Goal: Task Accomplishment & Management: Manage account settings

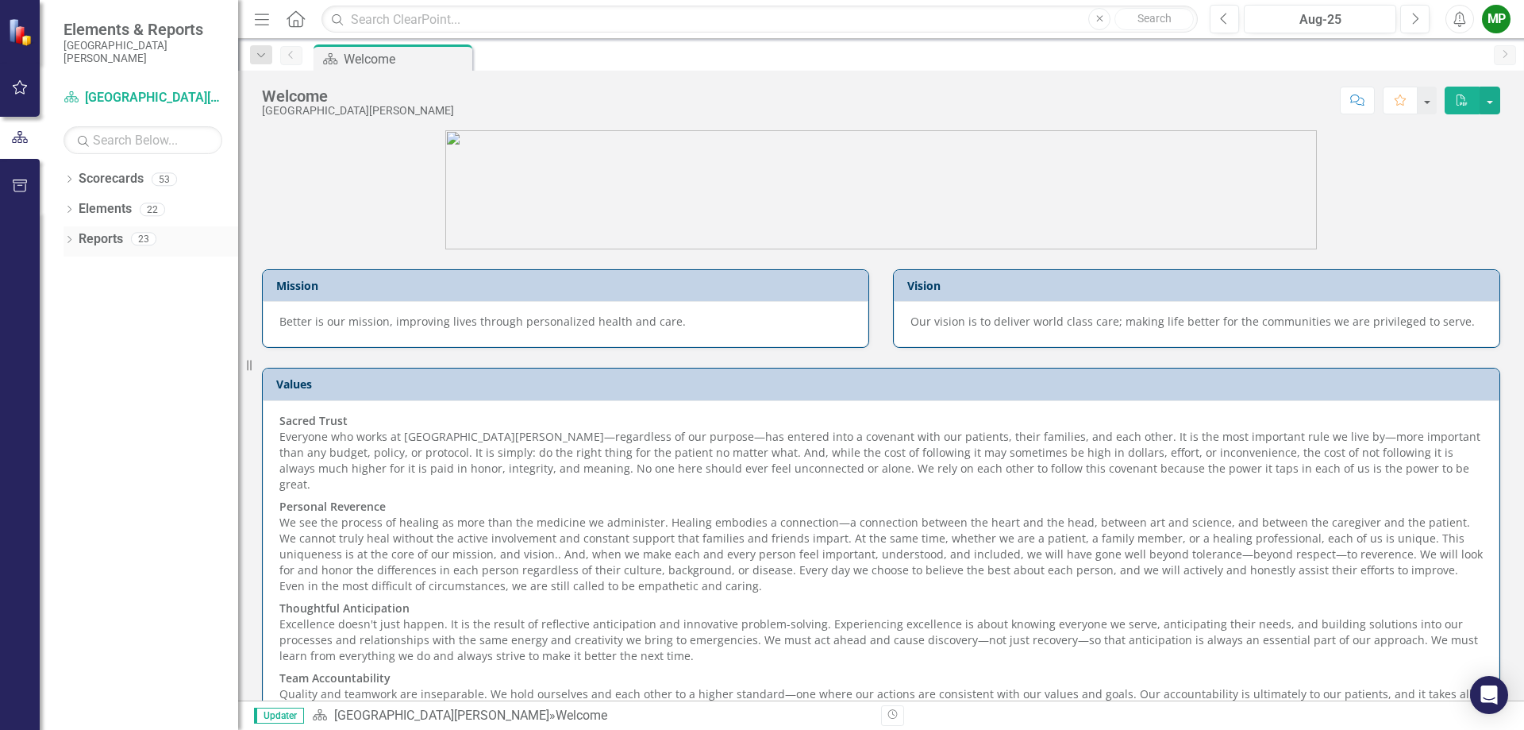
click at [72, 239] on icon "Dropdown" at bounding box center [69, 241] width 11 height 9
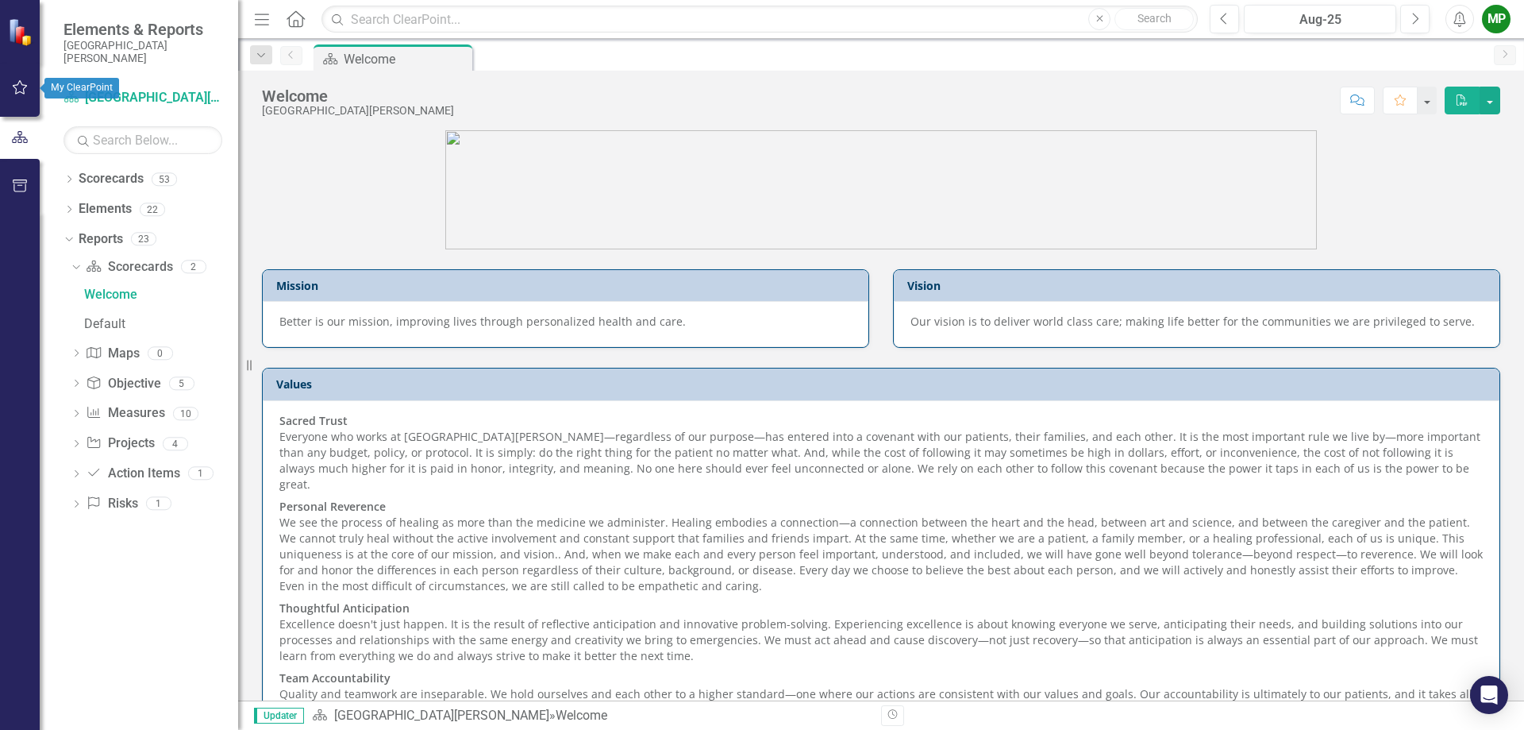
click at [21, 89] on icon "button" at bounding box center [20, 87] width 17 height 13
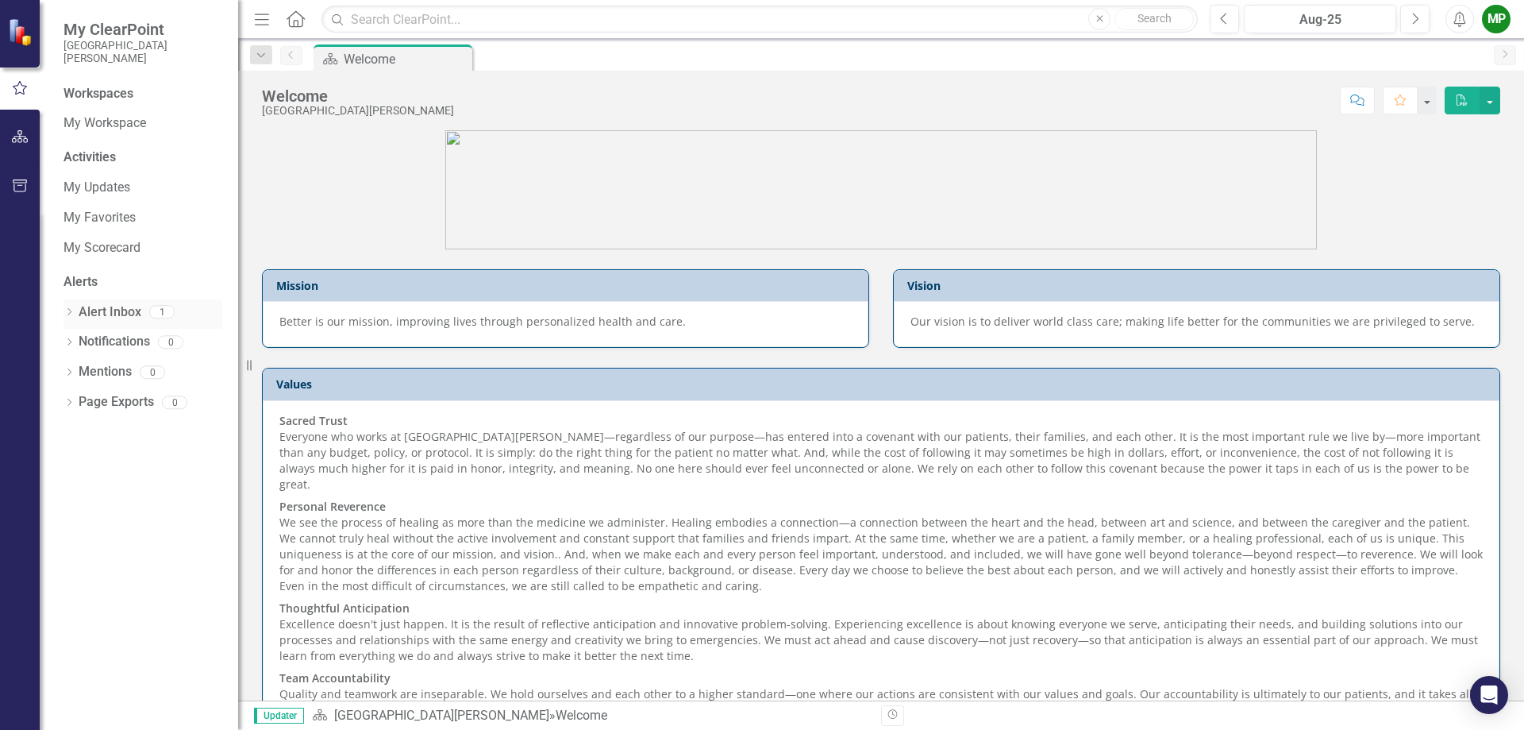
click at [78, 315] on div "Dropdown Alert Inbox 1" at bounding box center [143, 314] width 159 height 30
click at [69, 313] on icon "Dropdown" at bounding box center [69, 313] width 11 height 9
click at [122, 336] on div "Notification Aug-25 Measure Updates Reminder" at bounding box center [146, 339] width 151 height 29
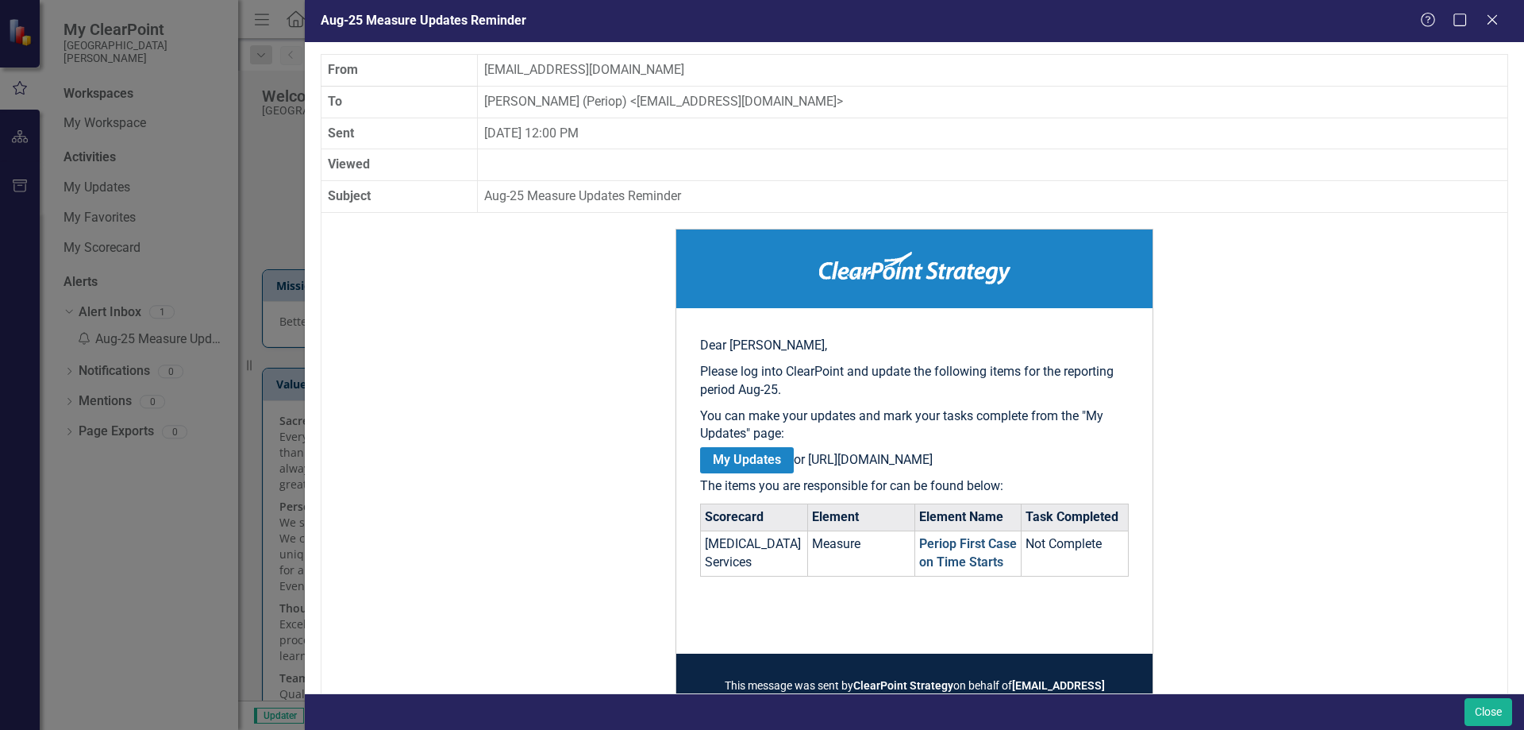
click at [973, 569] on link "Periop First Case on Time Starts" at bounding box center [968, 552] width 98 height 33
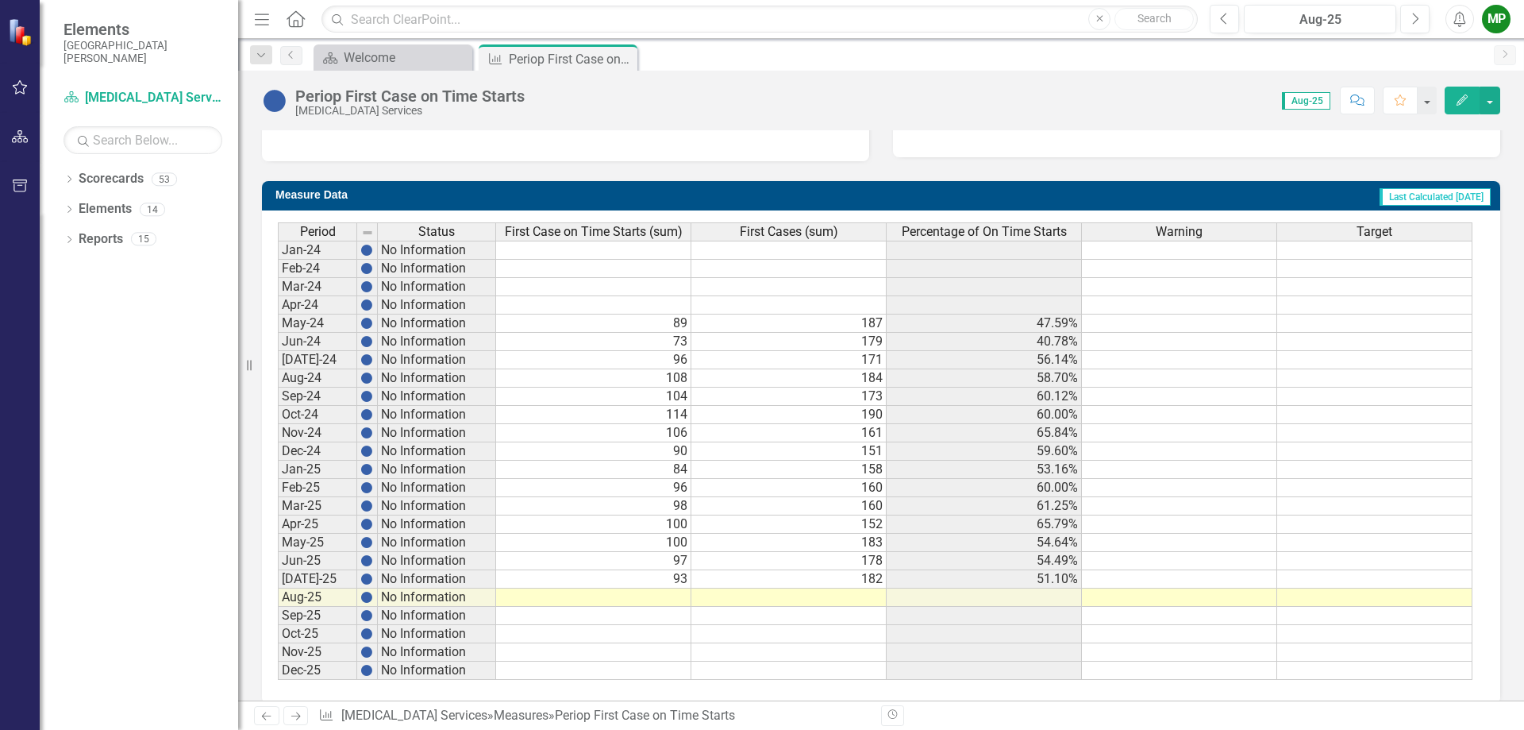
scroll to position [575, 0]
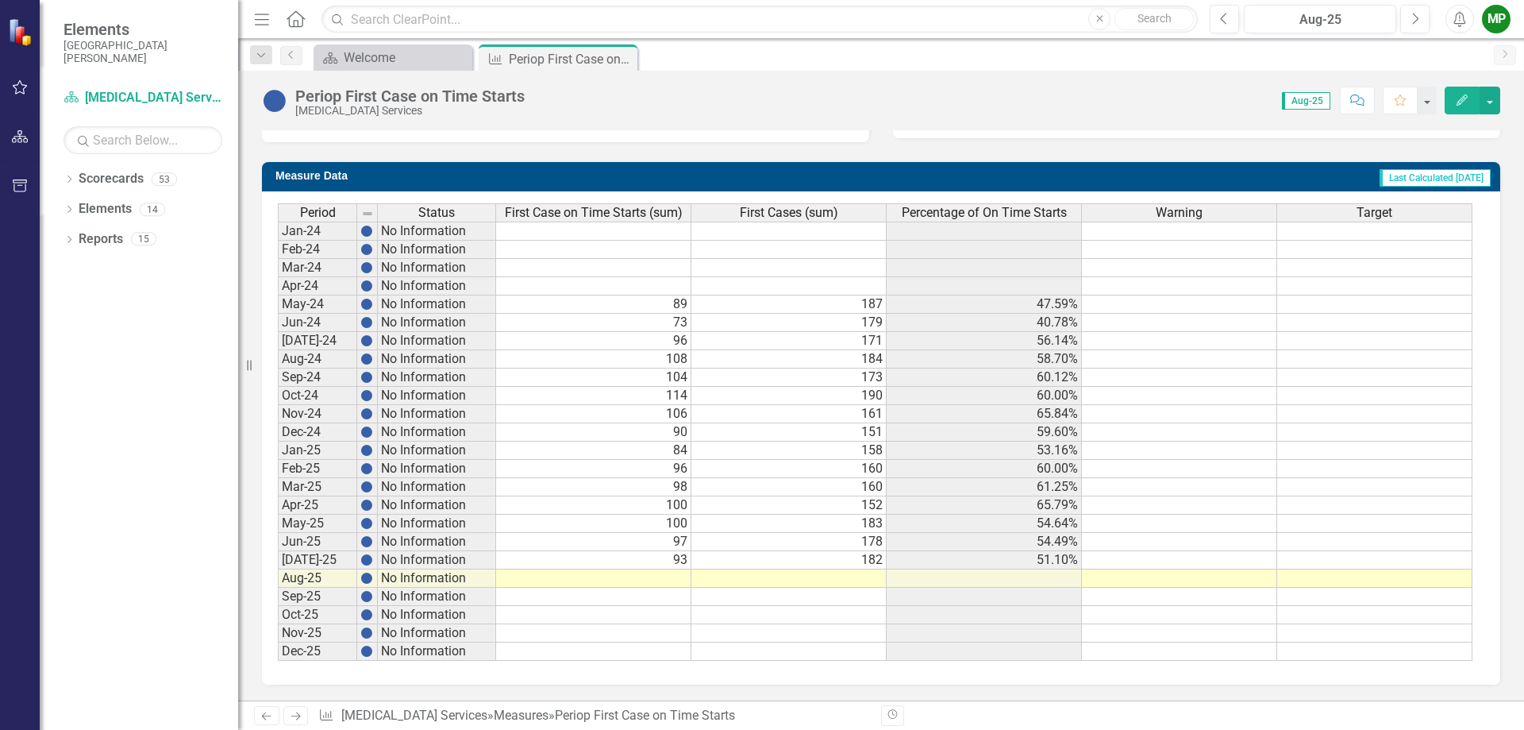
click at [666, 575] on td at bounding box center [593, 578] width 195 height 18
type textarea "94"
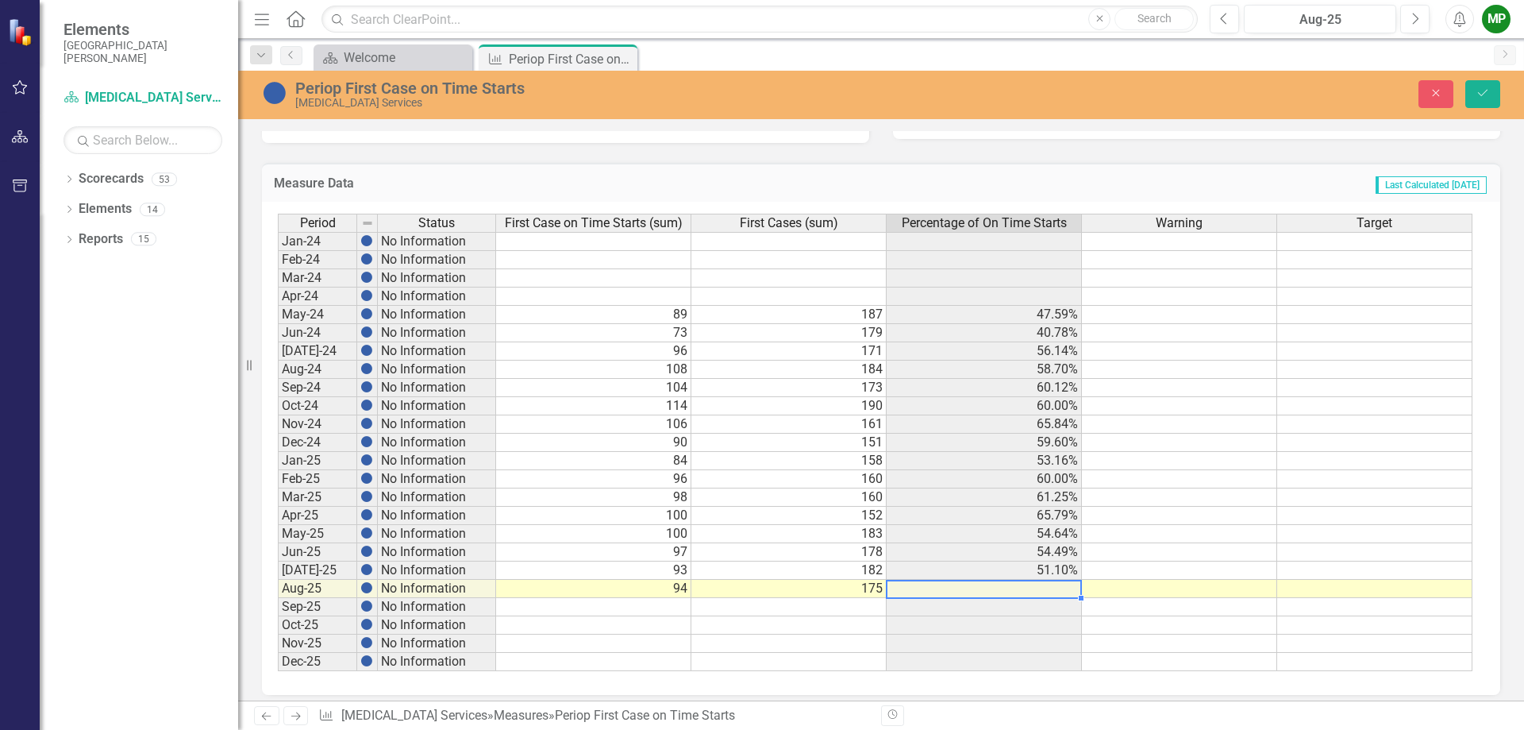
type textarea "17553.71"
click at [1051, 590] on td at bounding box center [984, 589] width 195 height 18
click at [1163, 556] on td at bounding box center [1179, 552] width 195 height 18
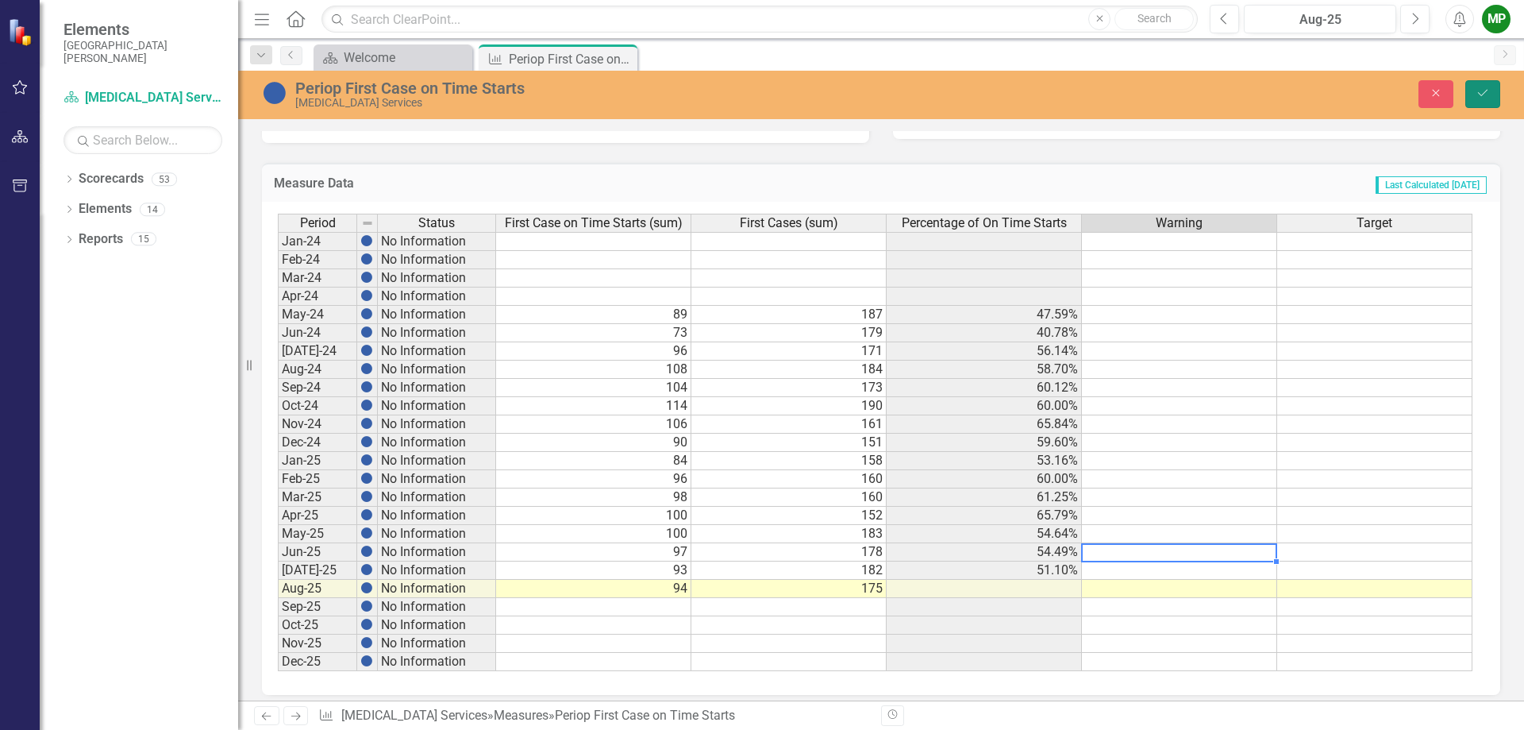
click at [1478, 94] on icon "Save" at bounding box center [1483, 92] width 14 height 11
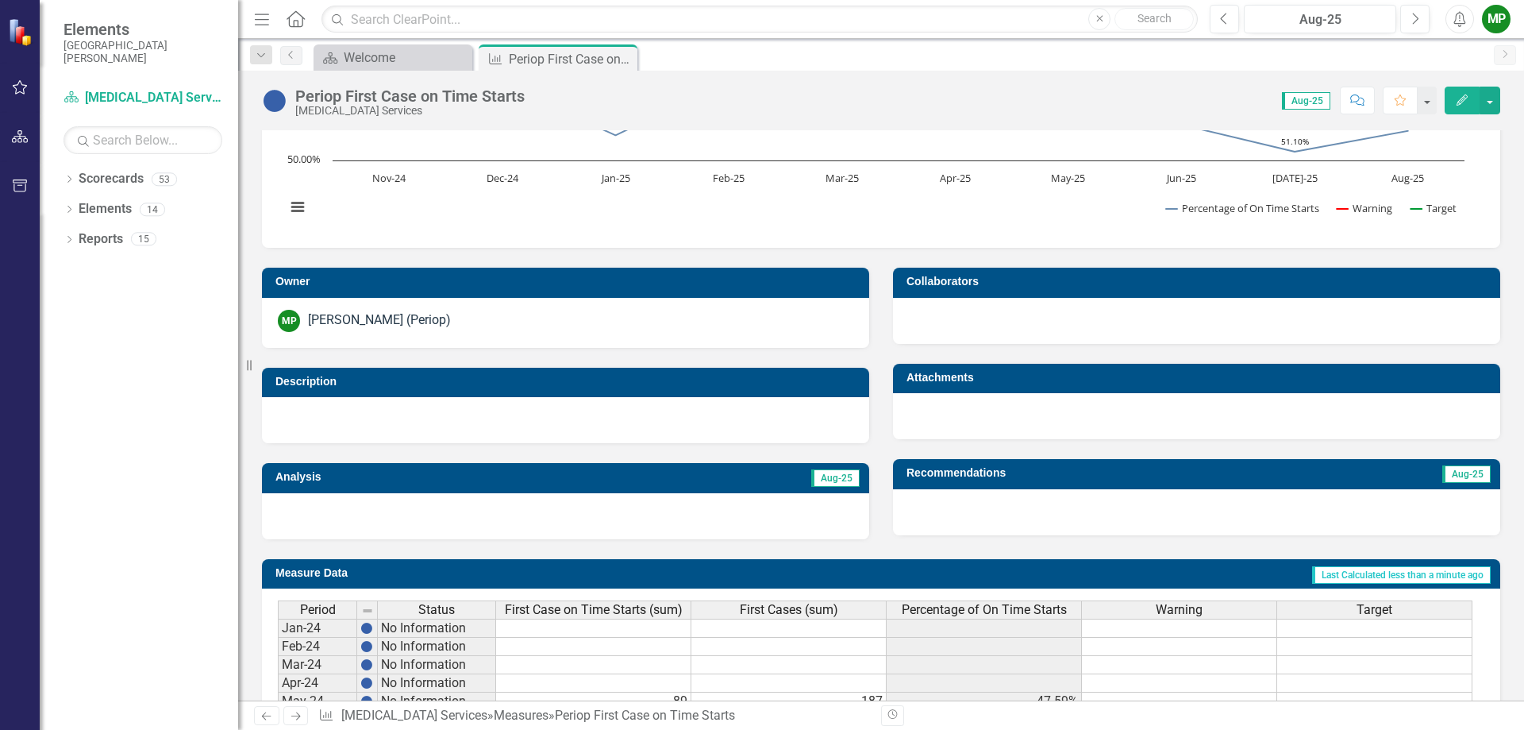
scroll to position [0, 0]
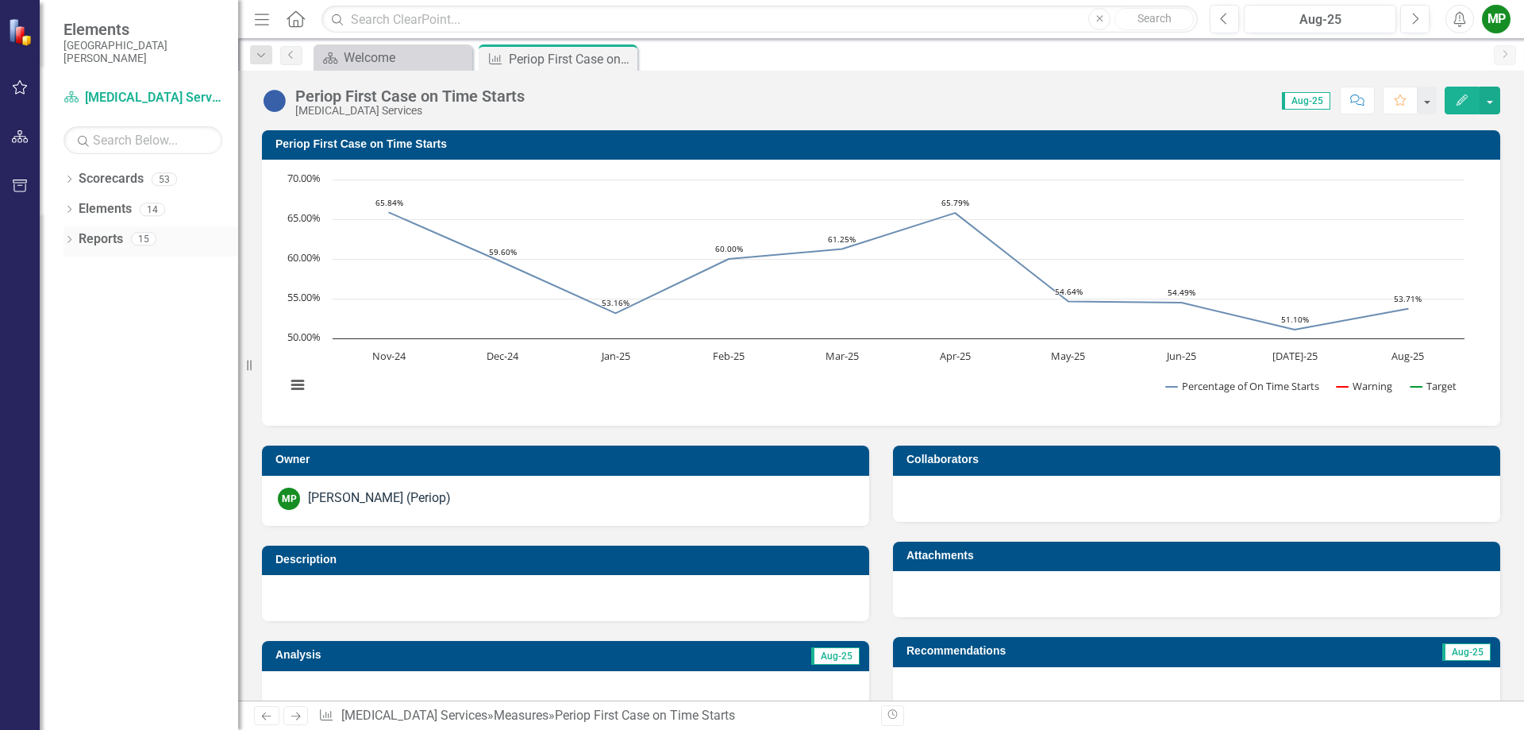
click at [64, 237] on icon "Dropdown" at bounding box center [69, 241] width 11 height 9
click at [71, 179] on icon "Dropdown" at bounding box center [69, 180] width 11 height 9
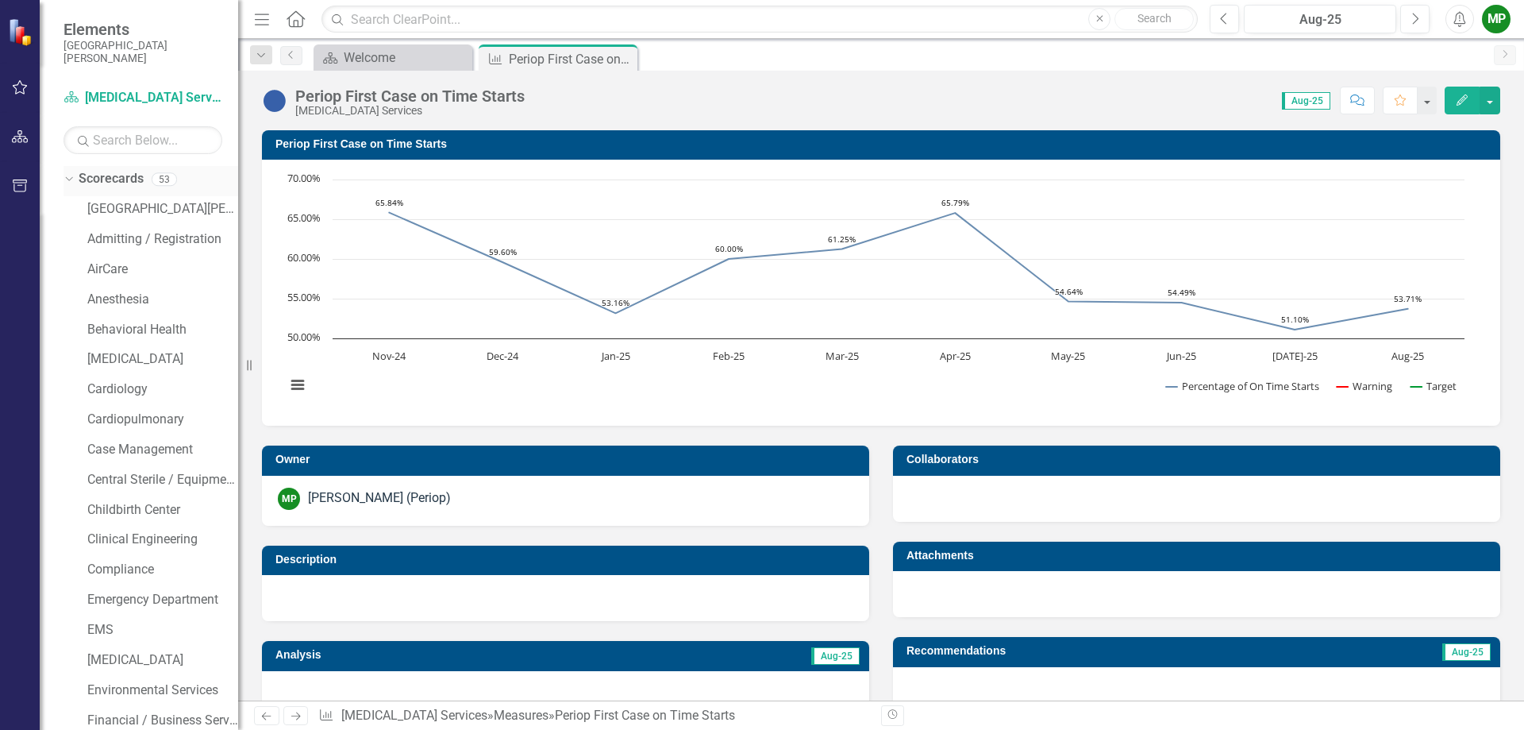
click at [71, 179] on icon "Dropdown" at bounding box center [67, 178] width 9 height 11
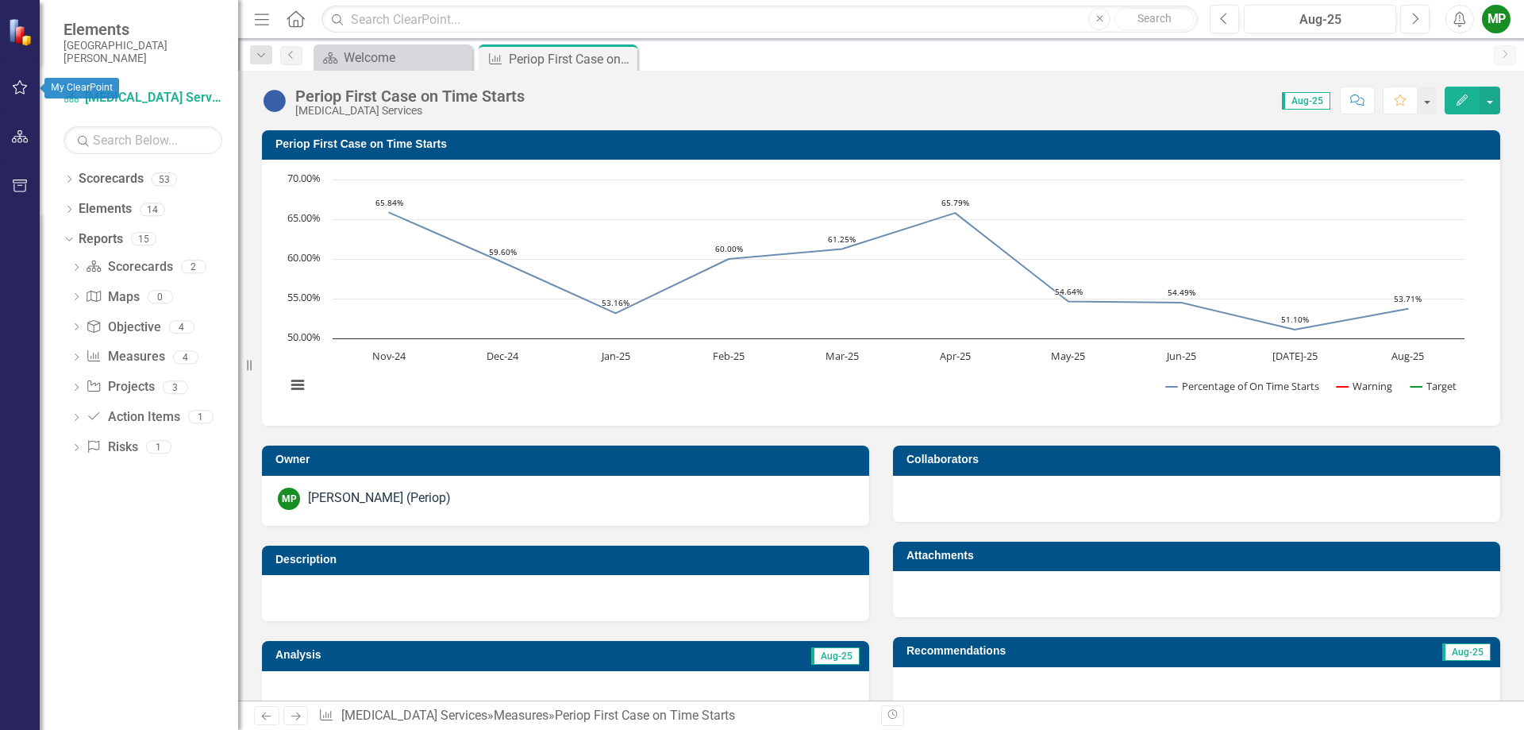
click at [22, 80] on button "button" at bounding box center [20, 87] width 36 height 33
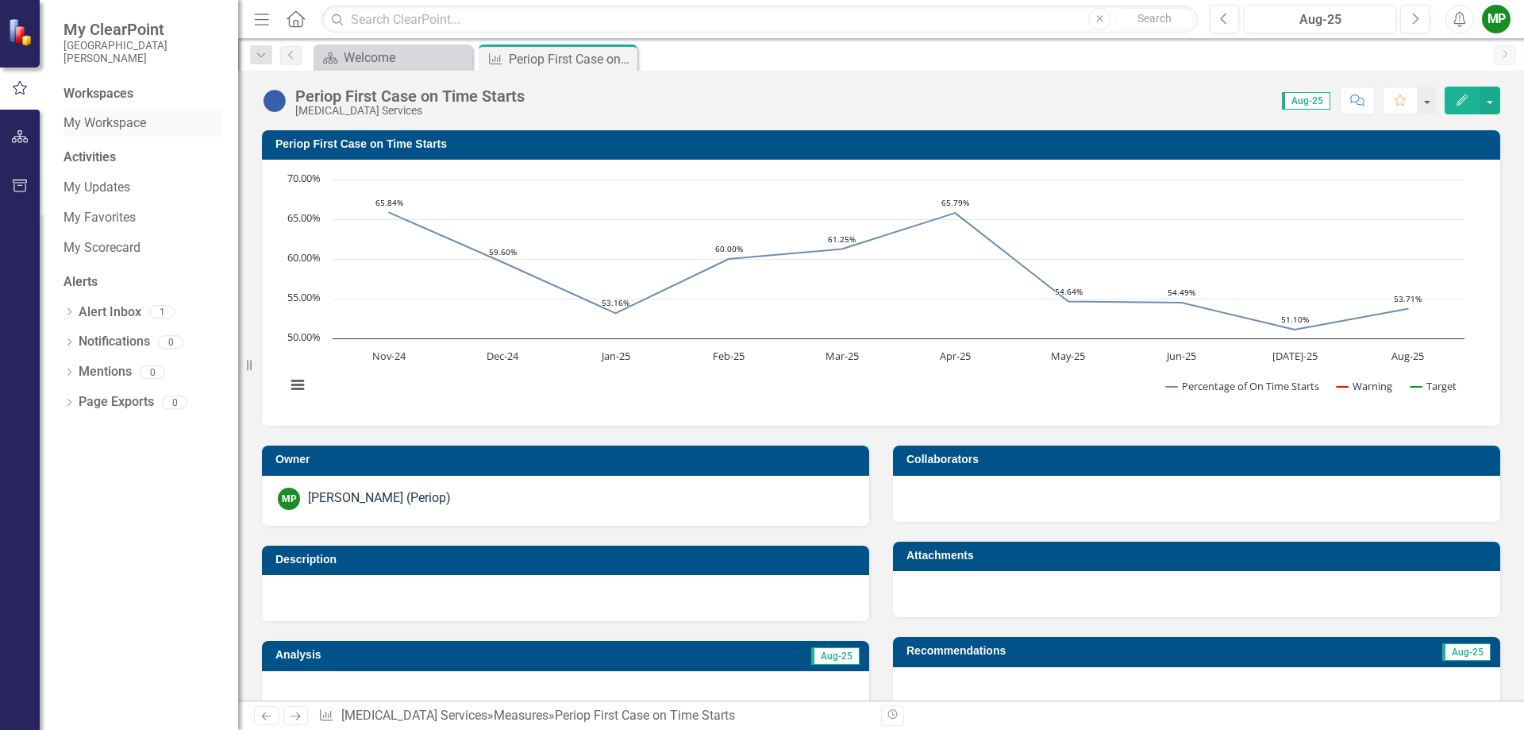
click at [91, 127] on link "My Workspace" at bounding box center [143, 123] width 159 height 18
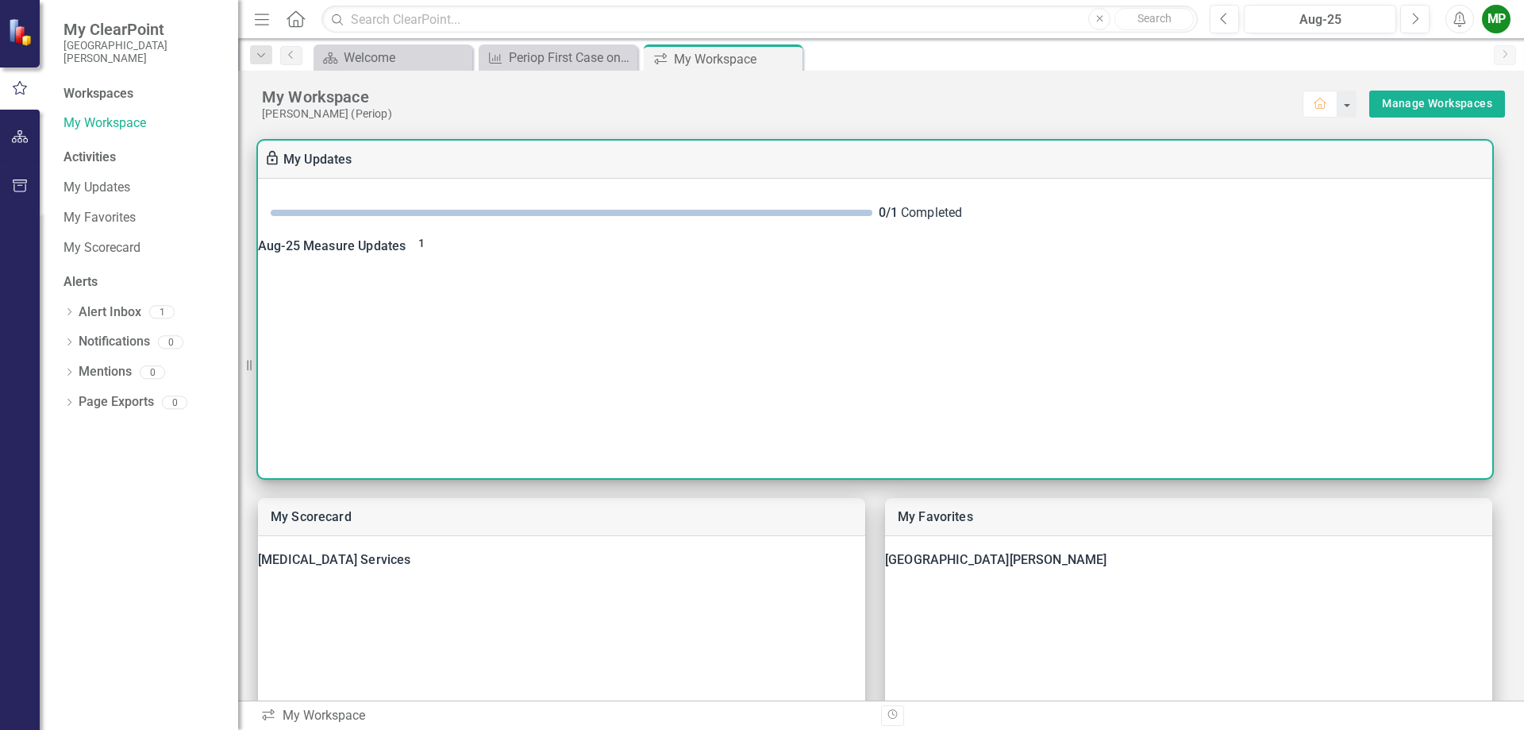
click at [425, 249] on span "1" at bounding box center [421, 243] width 6 height 13
checkbox input "true"
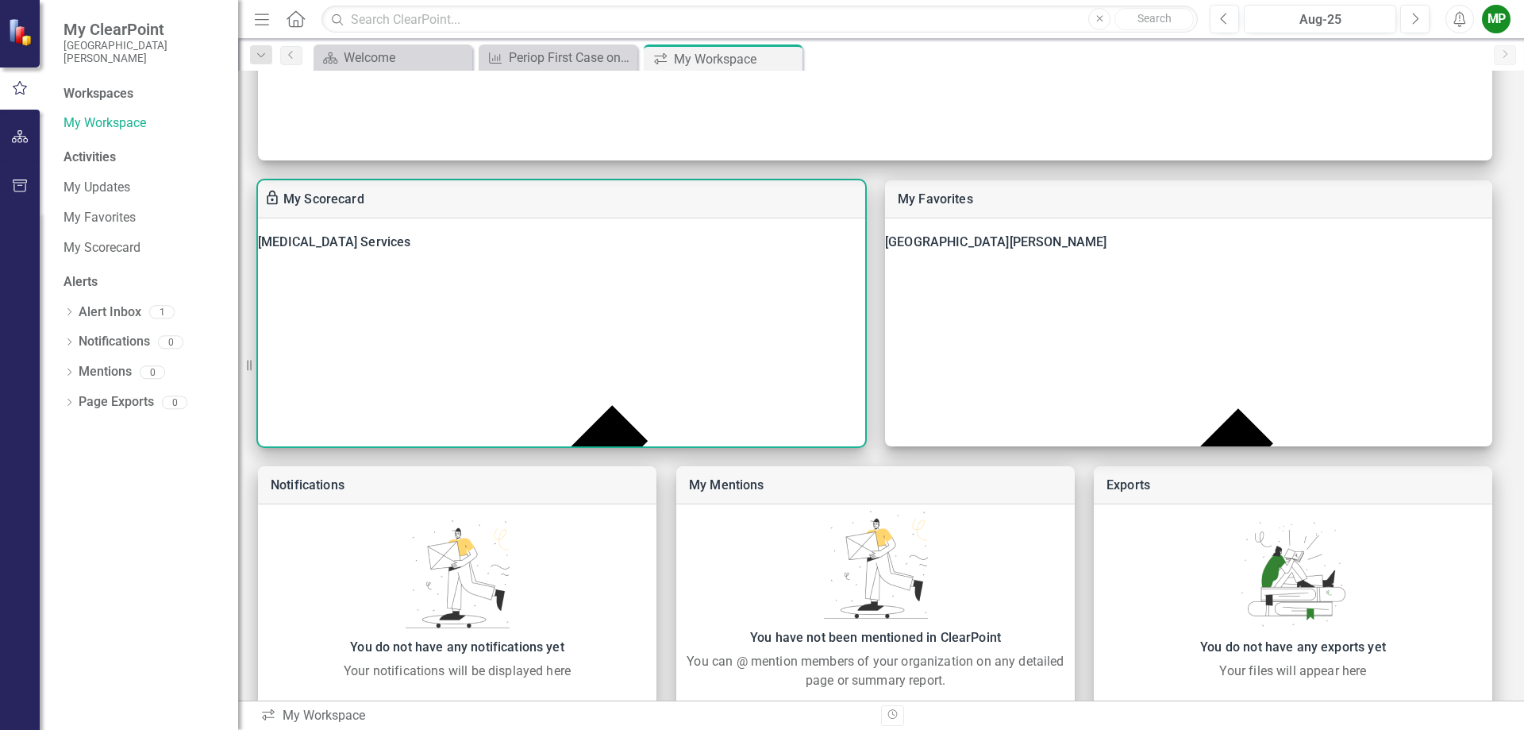
scroll to position [369, 0]
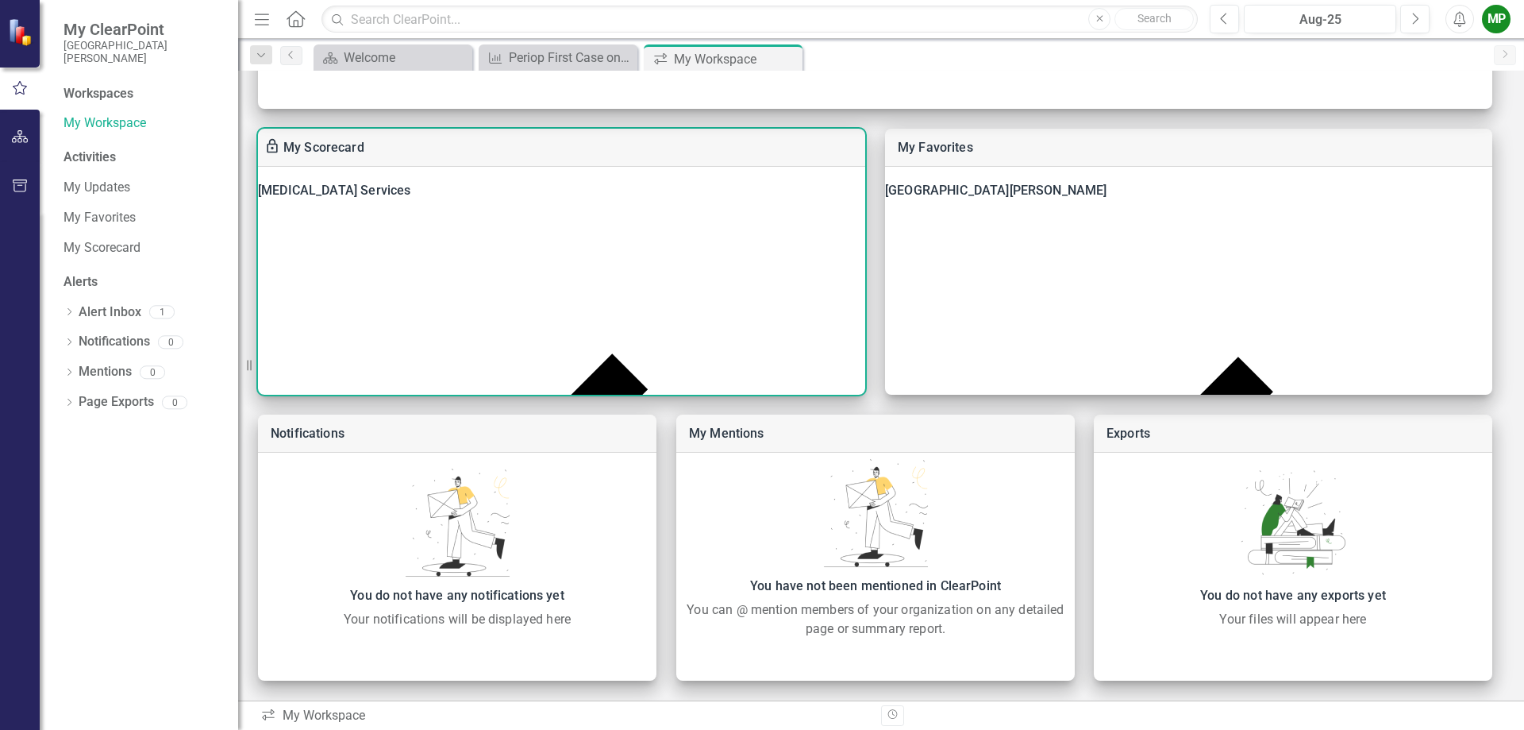
click at [719, 290] on div "[MEDICAL_DATA] Services Measure Periop First Case on Time Starts Measure Advers…" at bounding box center [561, 281] width 607 height 228
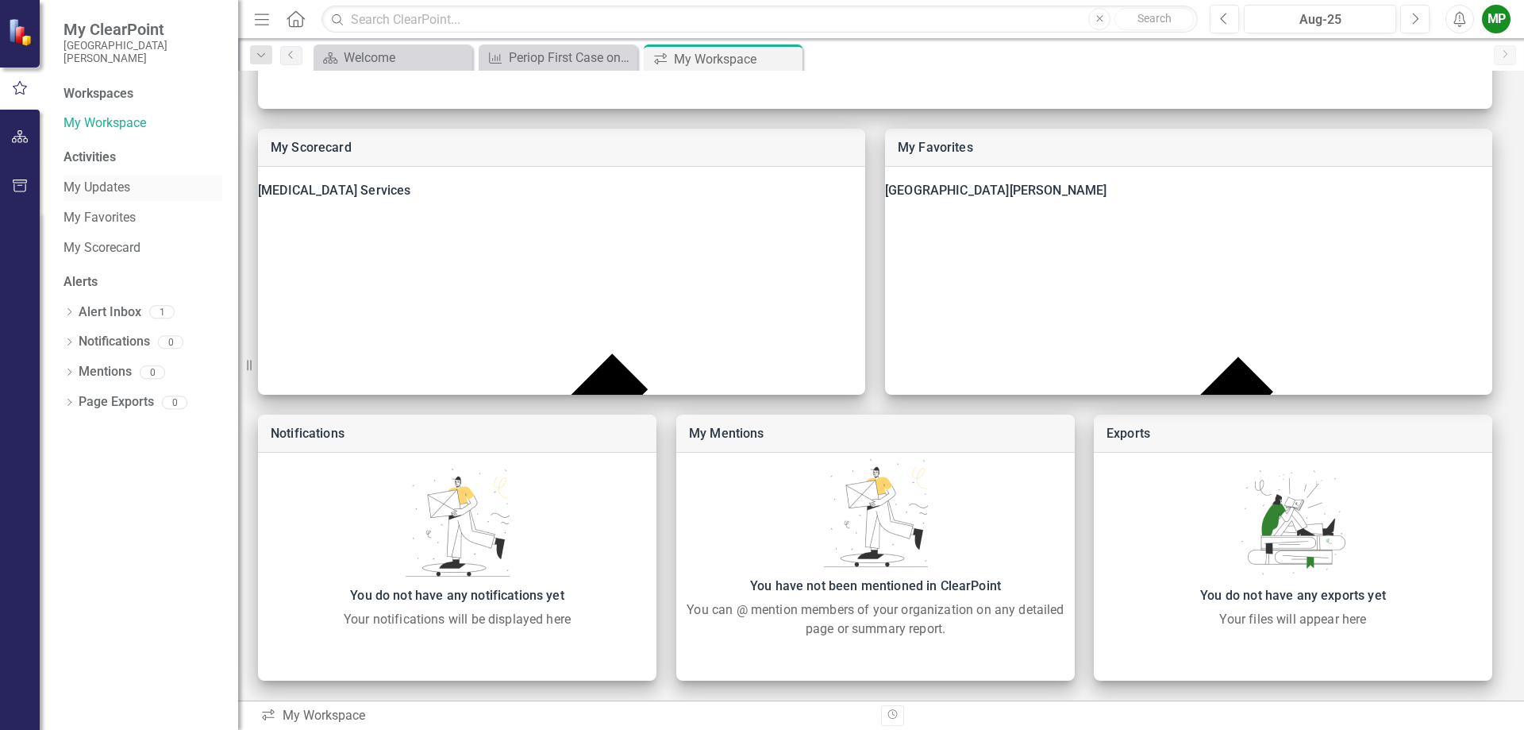
click at [102, 186] on link "My Updates" at bounding box center [143, 188] width 159 height 18
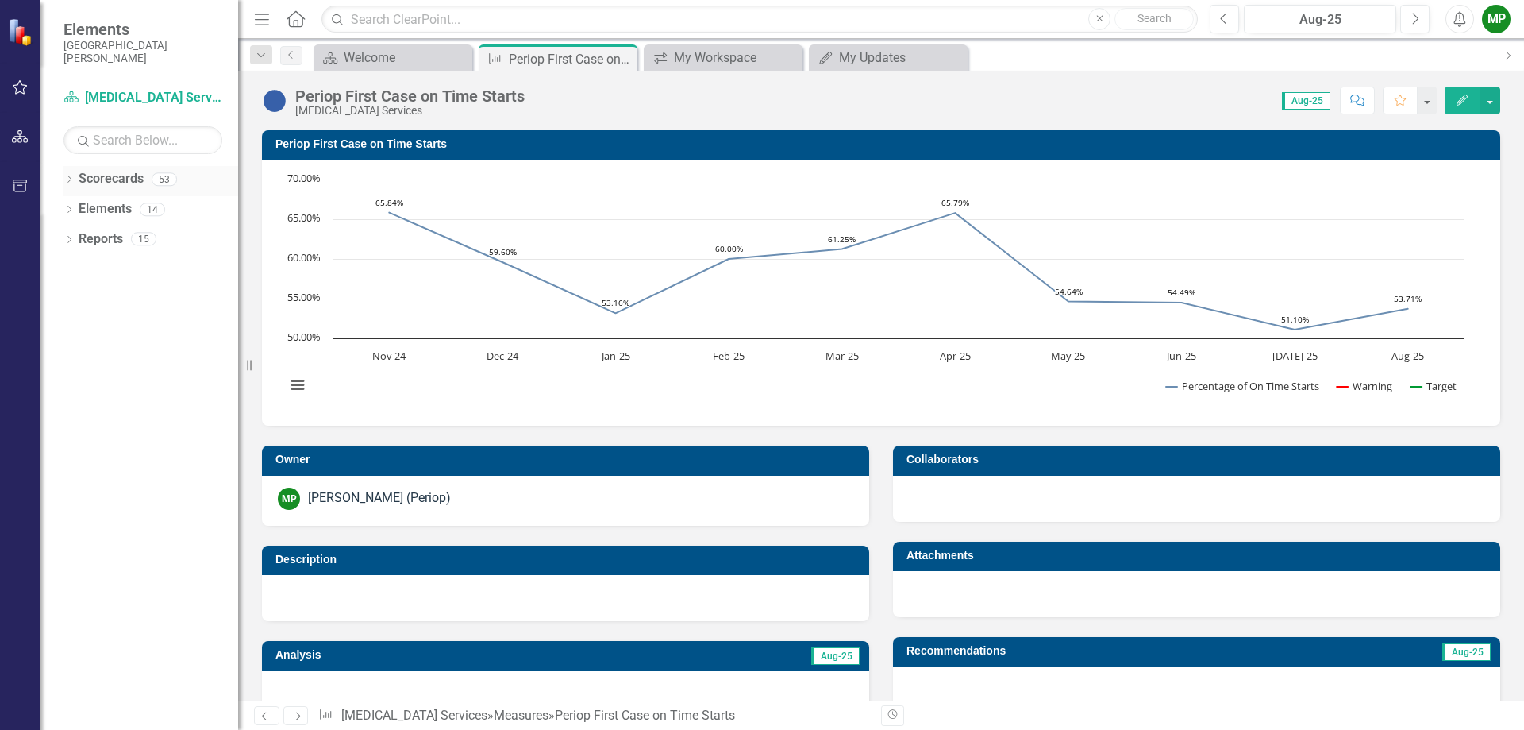
click at [114, 182] on link "Scorecards" at bounding box center [111, 179] width 65 height 18
click at [67, 202] on div "Dropdown Elements 14" at bounding box center [151, 211] width 175 height 30
click at [67, 210] on icon "Dropdown" at bounding box center [69, 210] width 11 height 9
click at [66, 391] on icon "Dropdown" at bounding box center [69, 391] width 11 height 9
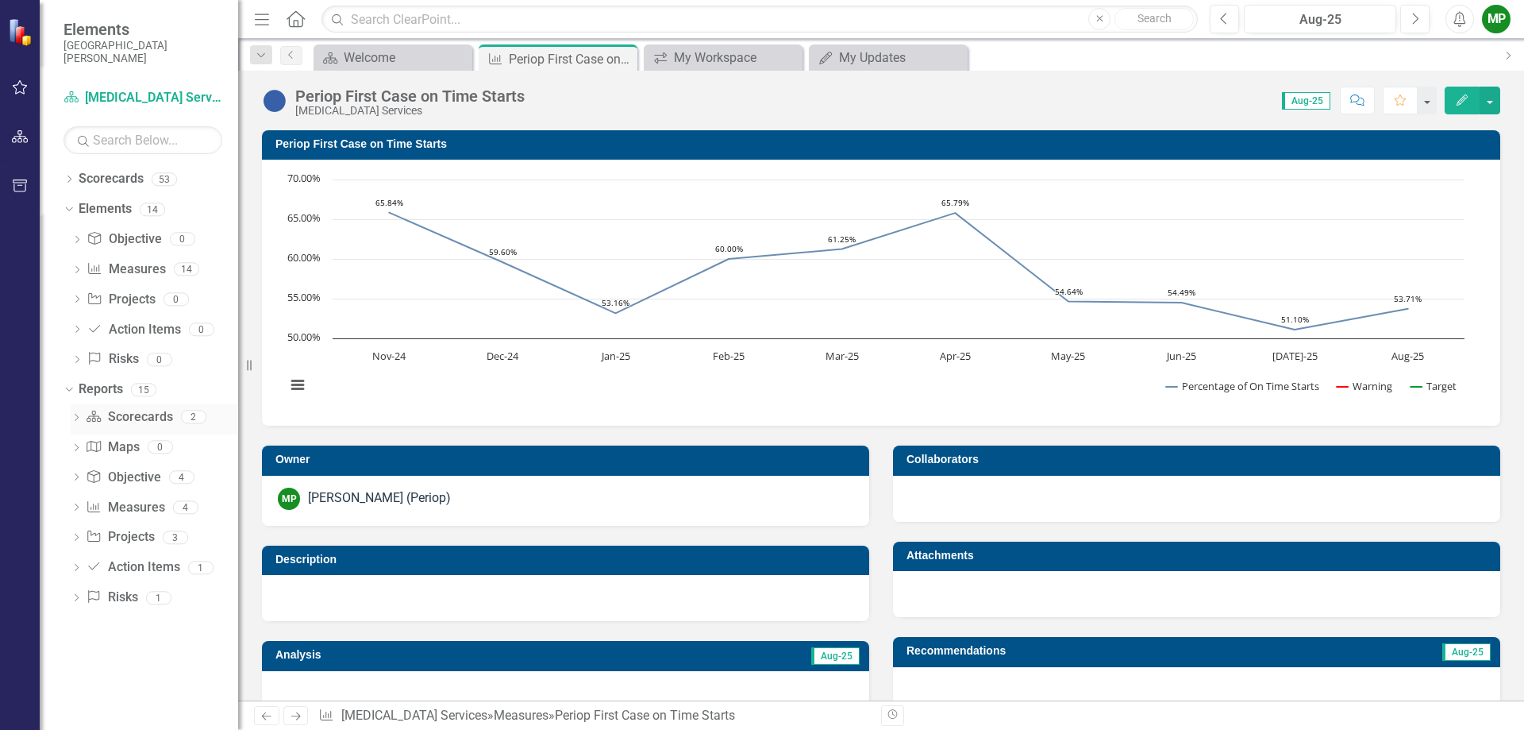
click at [127, 411] on link "Scorecard Scorecards" at bounding box center [129, 417] width 87 height 18
click at [76, 420] on icon "Dropdown" at bounding box center [76, 418] width 11 height 9
click at [79, 416] on icon at bounding box center [75, 417] width 7 height 4
click at [71, 507] on icon "Dropdown" at bounding box center [76, 508] width 11 height 9
click at [76, 503] on icon "Dropdown" at bounding box center [74, 506] width 9 height 11
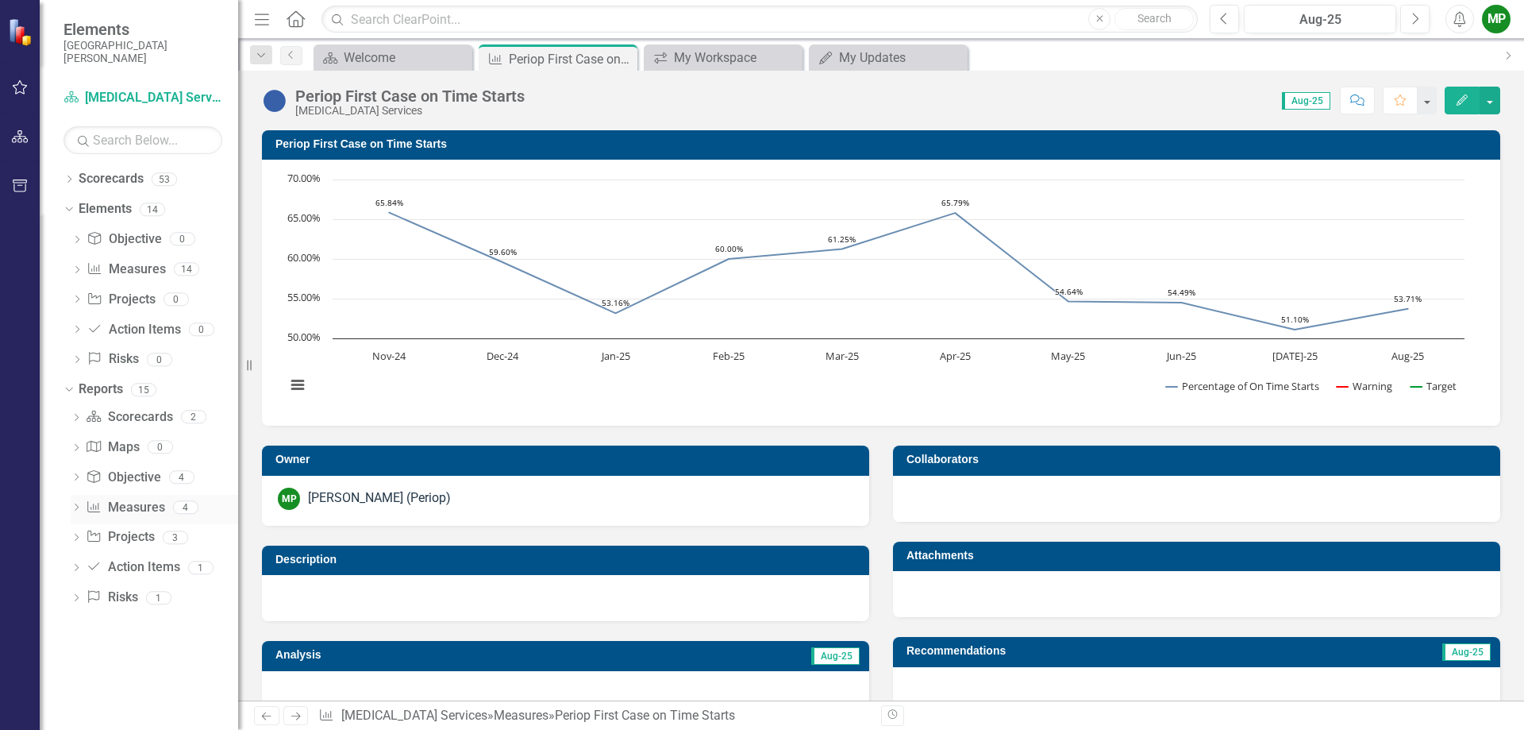
click at [75, 501] on div "Dropdown Measure Measures 4" at bounding box center [155, 510] width 168 height 30
click at [77, 510] on icon "Dropdown" at bounding box center [76, 508] width 11 height 9
click at [113, 530] on div "Measures" at bounding box center [161, 535] width 154 height 14
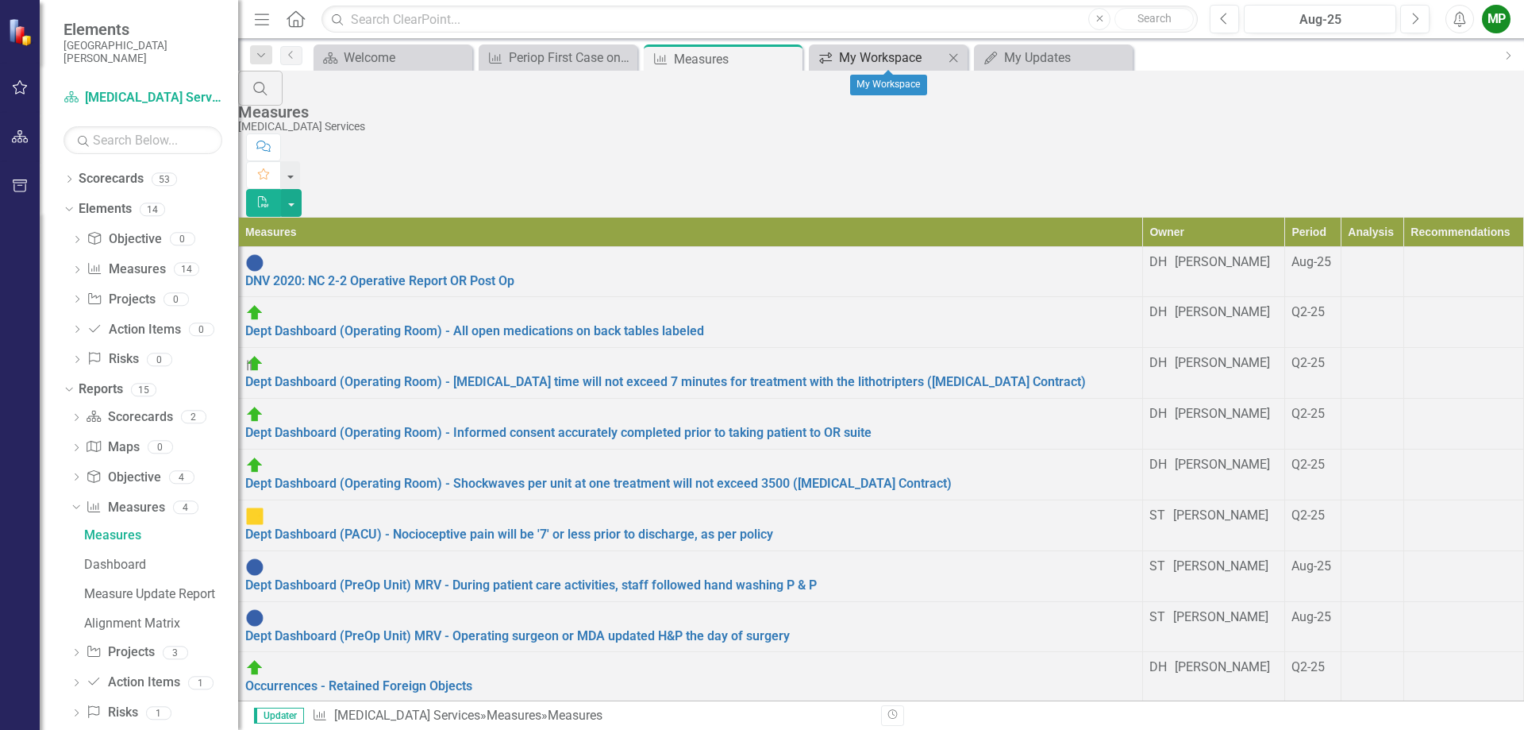
click at [886, 60] on div "My Workspace" at bounding box center [891, 58] width 105 height 20
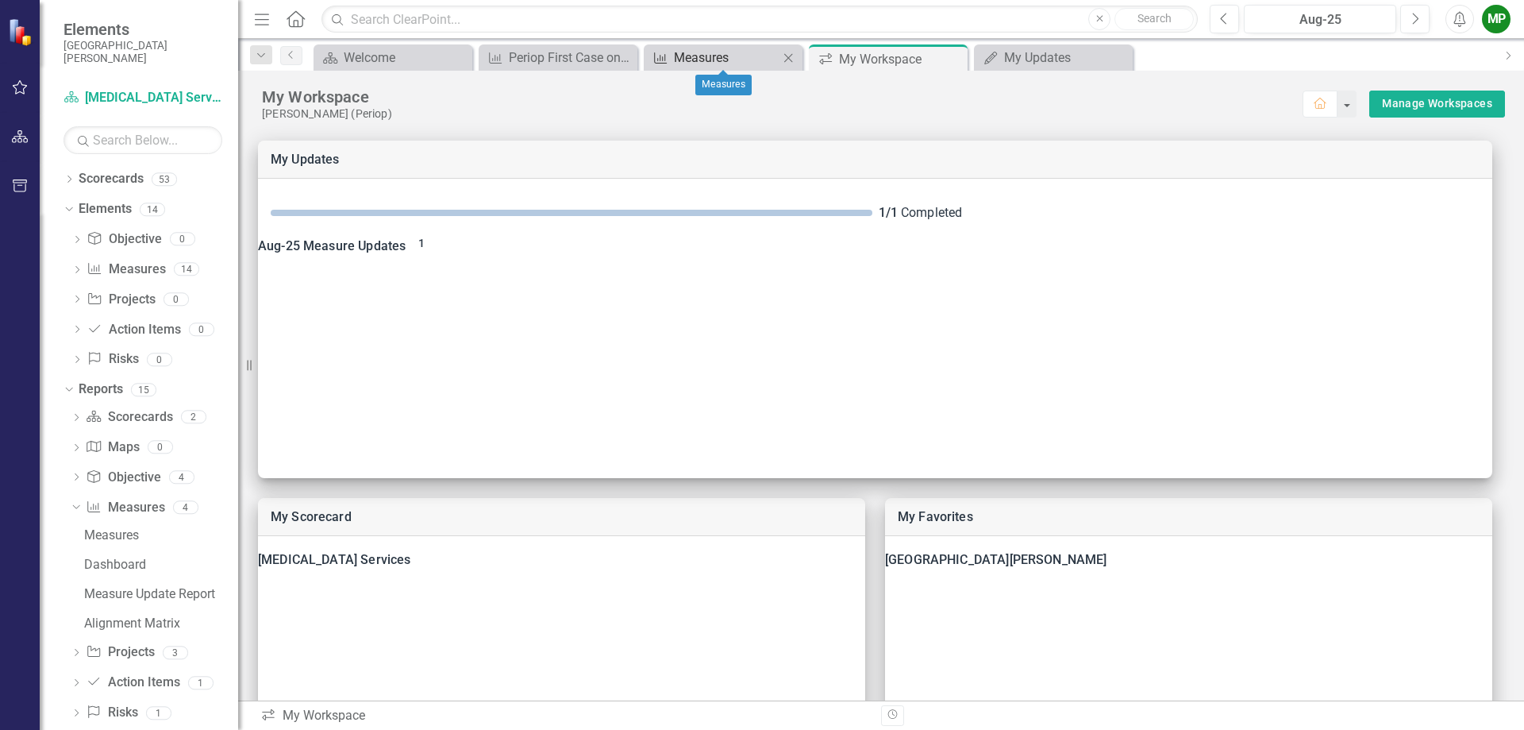
click at [748, 64] on div "Measures" at bounding box center [726, 58] width 105 height 20
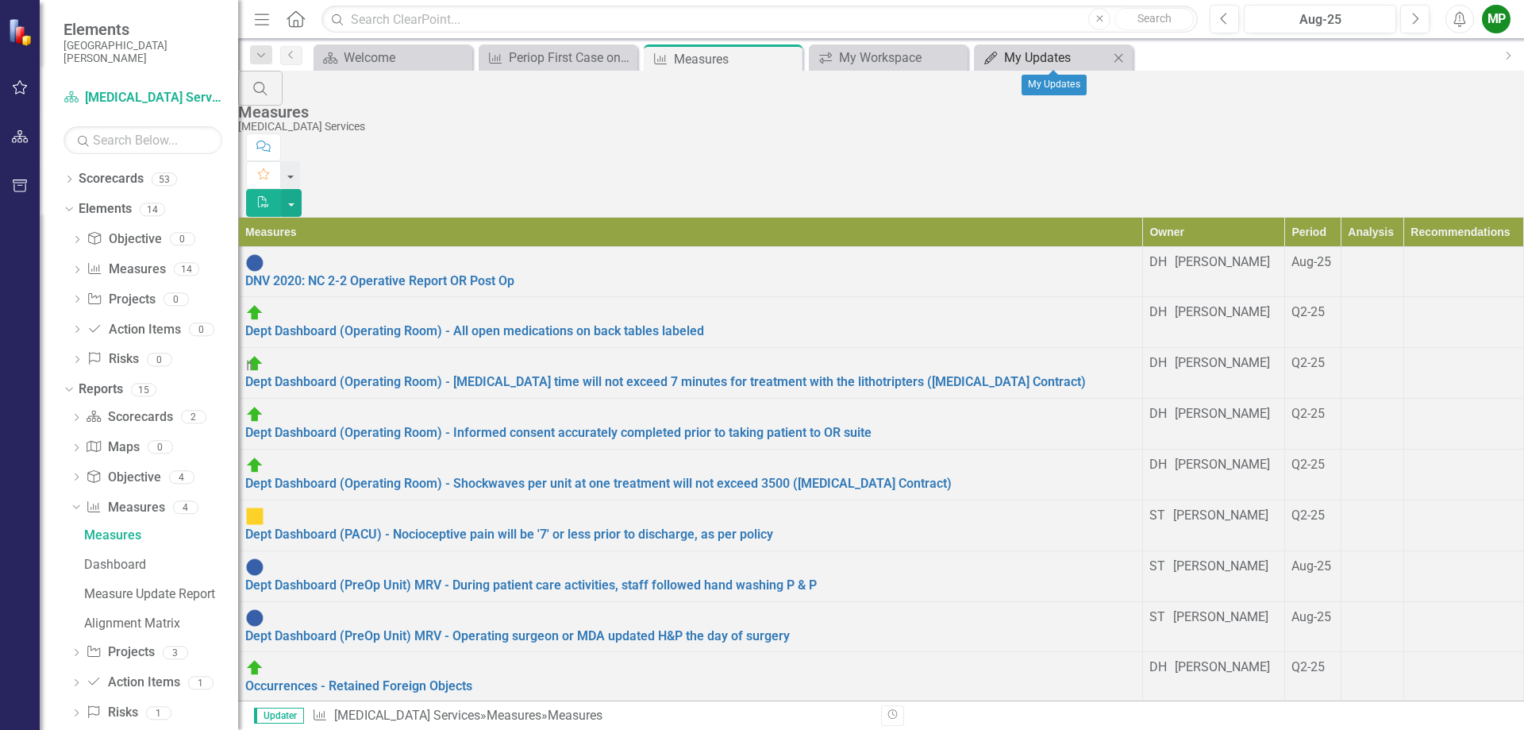
click at [1057, 54] on div "My Updates" at bounding box center [1056, 58] width 105 height 20
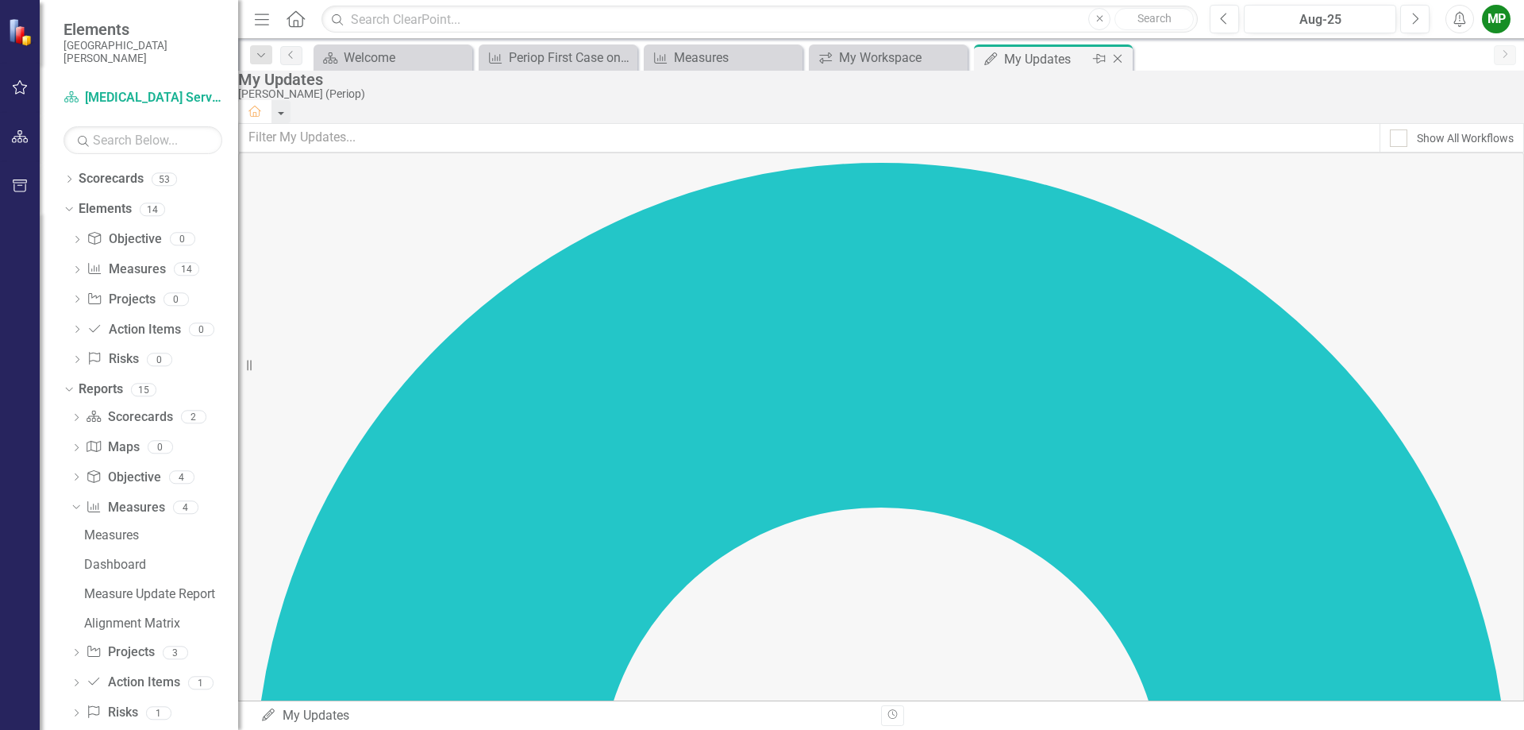
click at [1116, 57] on icon "Close" at bounding box center [1118, 58] width 16 height 13
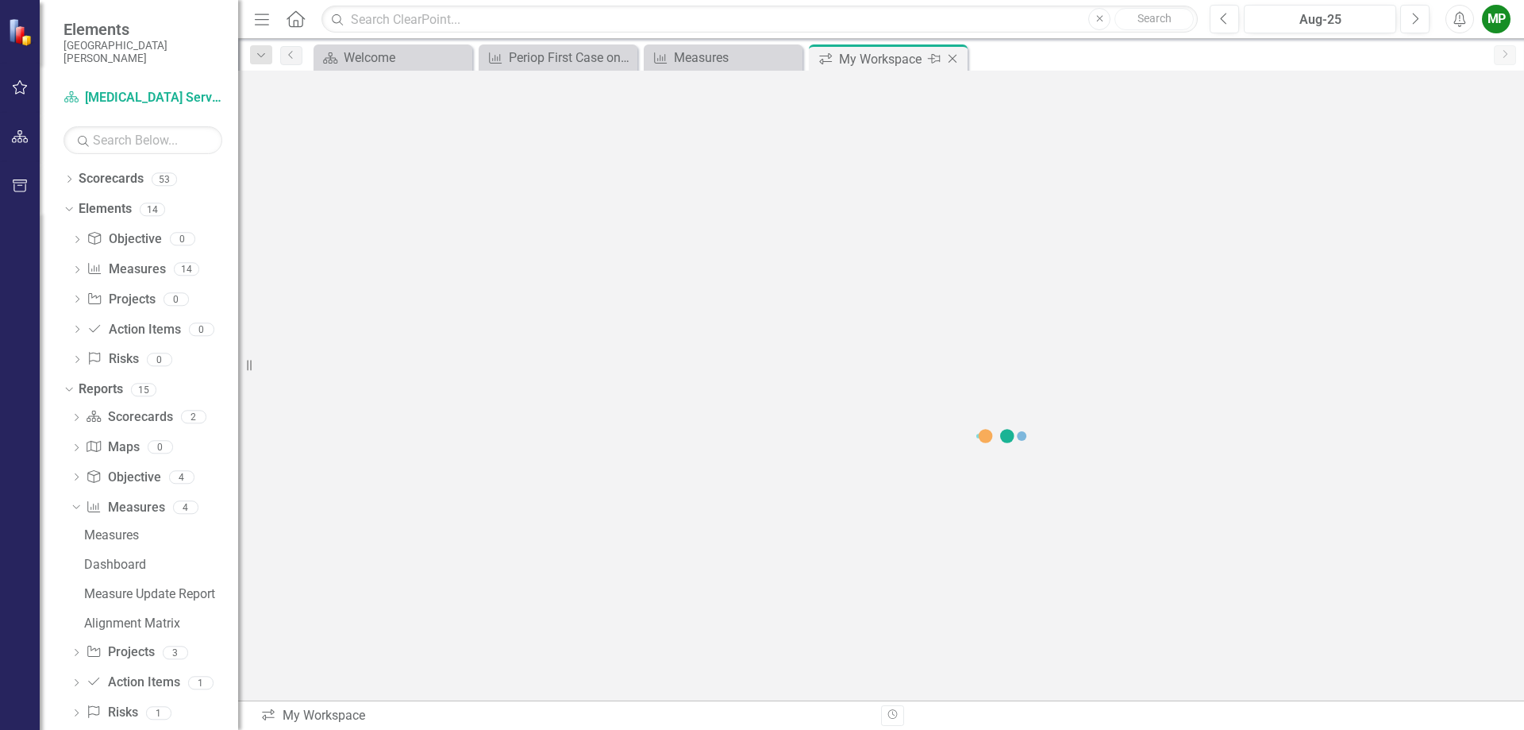
click at [955, 58] on icon "Close" at bounding box center [953, 58] width 16 height 13
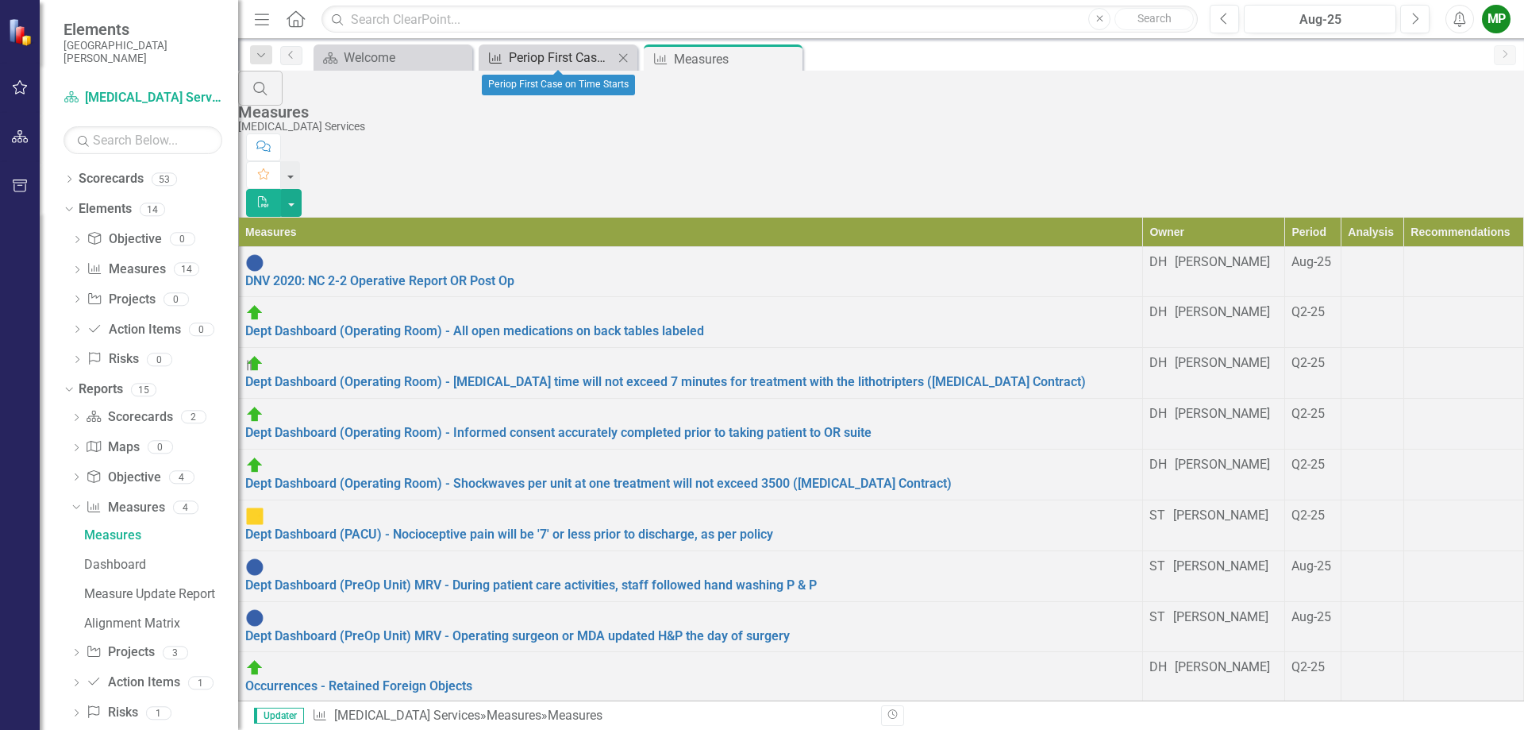
click at [545, 57] on div "Periop First Case on Time Starts" at bounding box center [561, 58] width 105 height 20
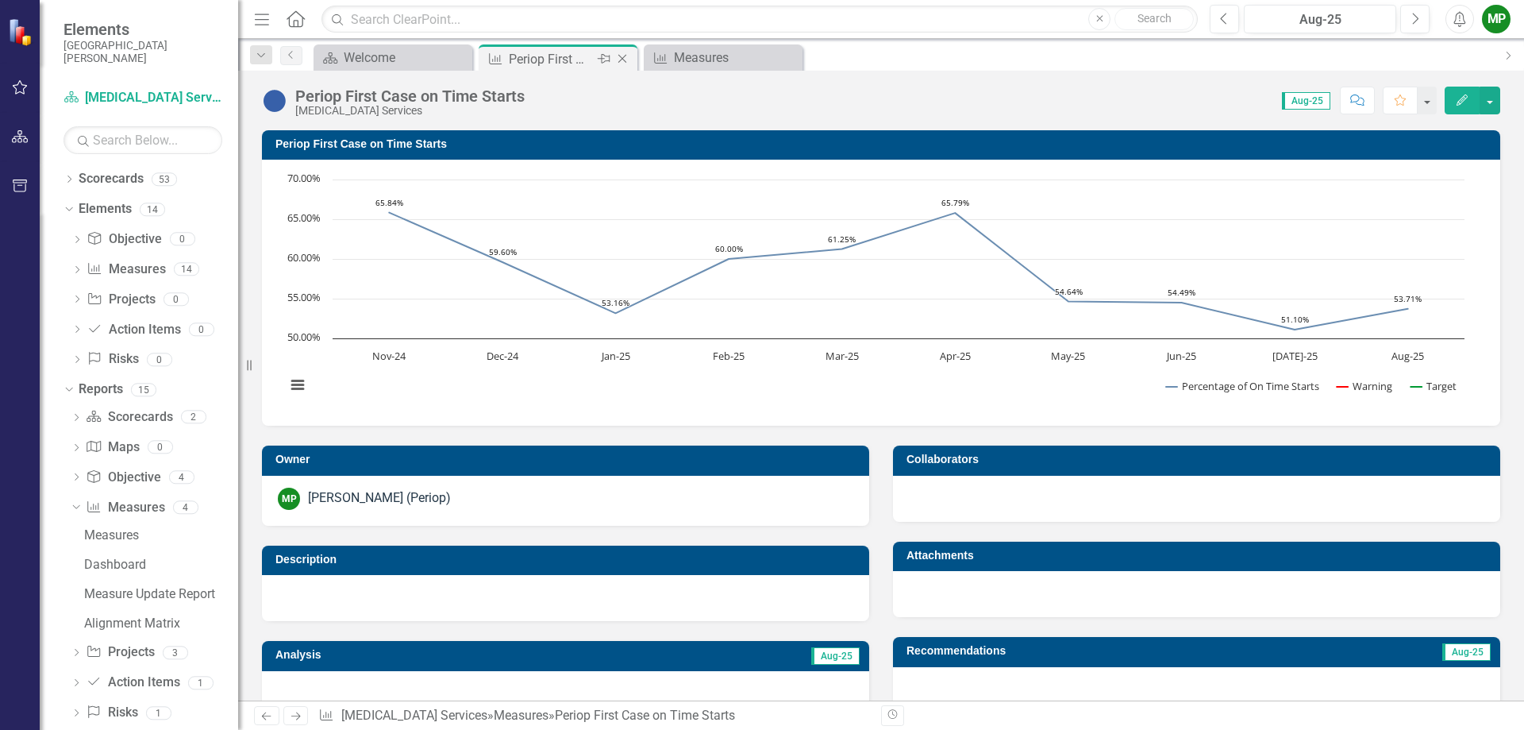
click at [622, 59] on icon at bounding box center [622, 59] width 9 height 9
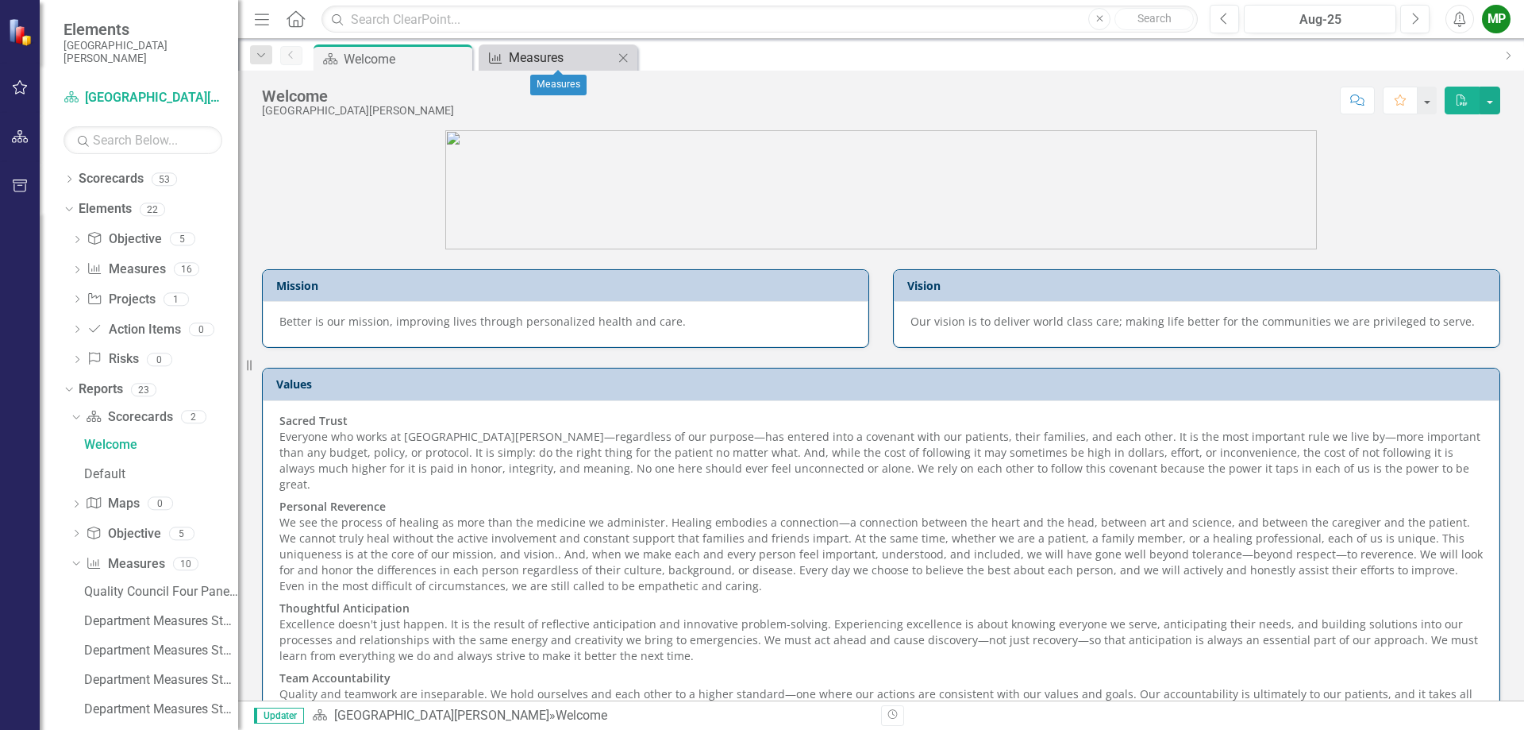
click at [575, 58] on div "Measures" at bounding box center [561, 58] width 105 height 20
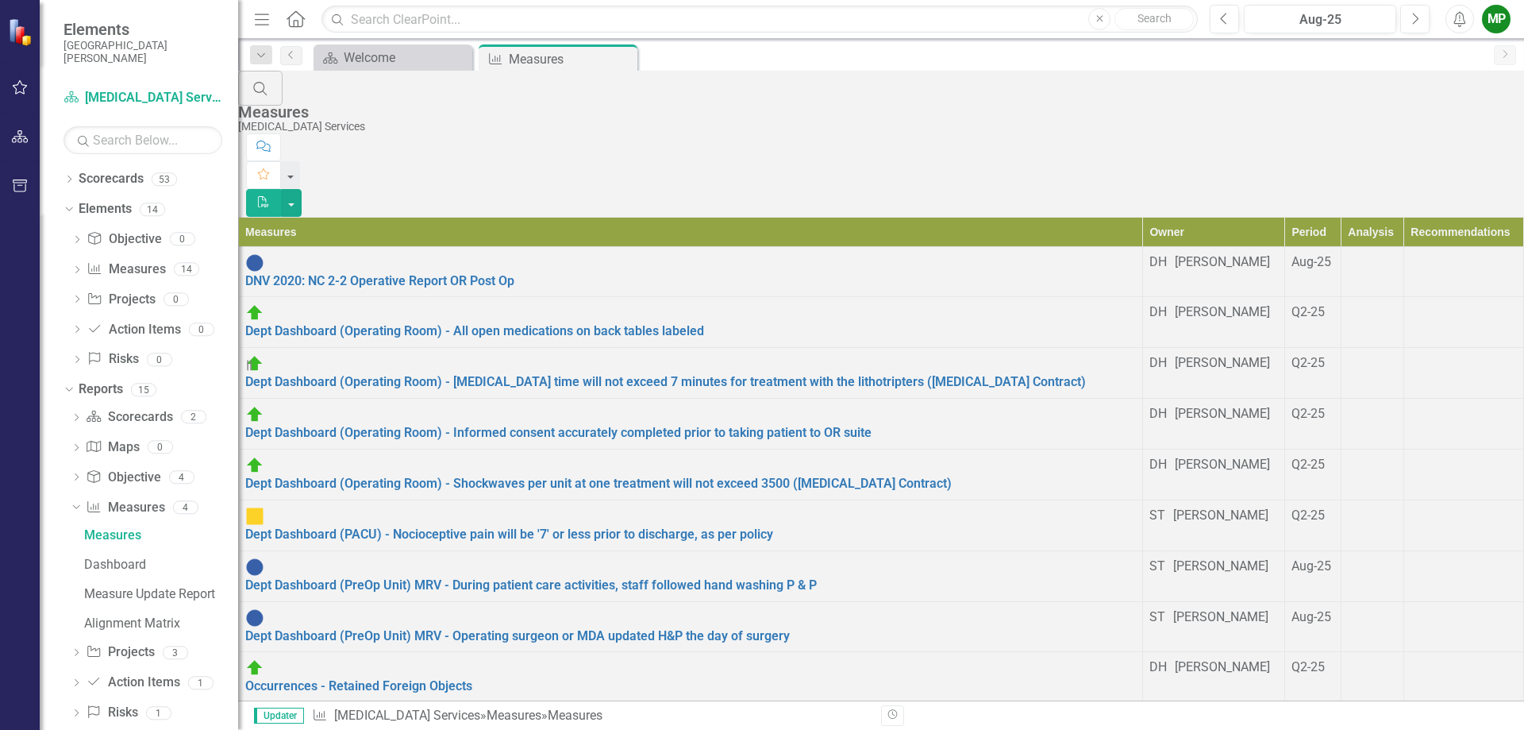
scroll to position [25, 0]
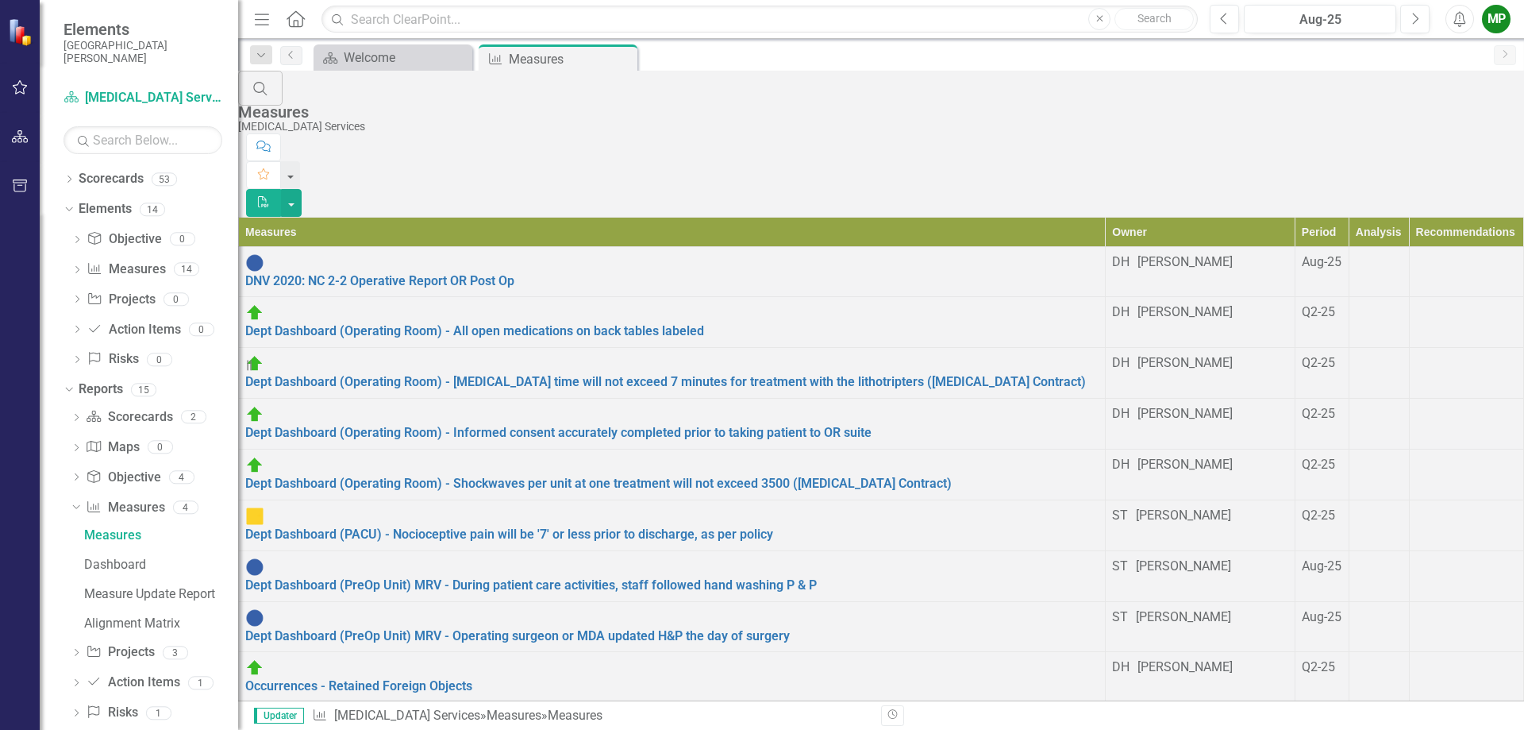
scroll to position [0, 0]
